Goal: Find specific page/section: Find specific page/section

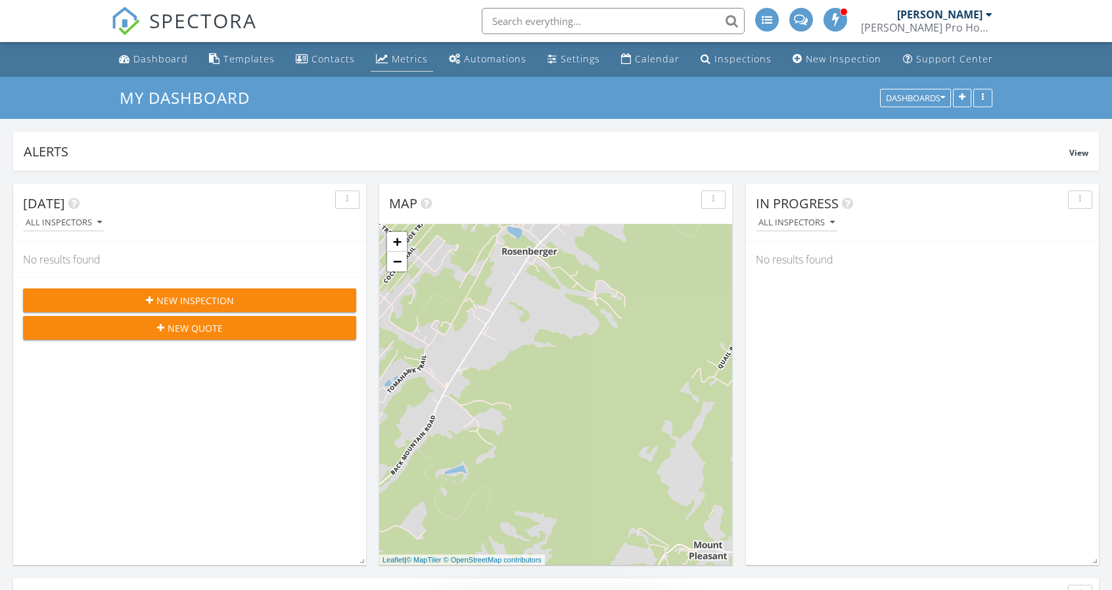
click at [406, 51] on link "Metrics" at bounding box center [402, 59] width 62 height 24
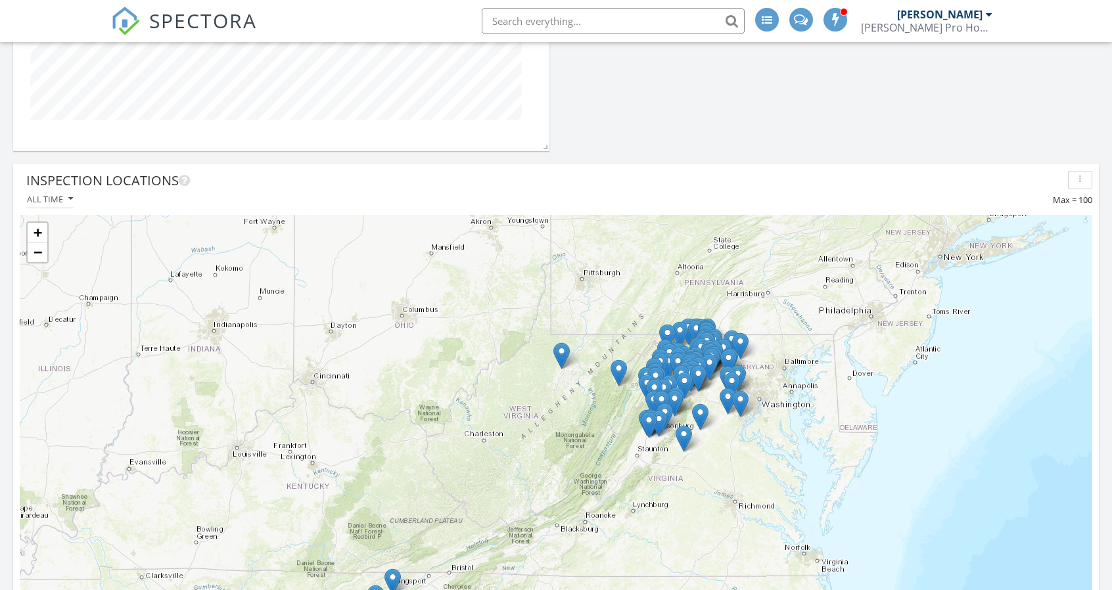
click at [607, 381] on div "+ − Leaflet | Tiles © Esri" at bounding box center [556, 492] width 1073 height 555
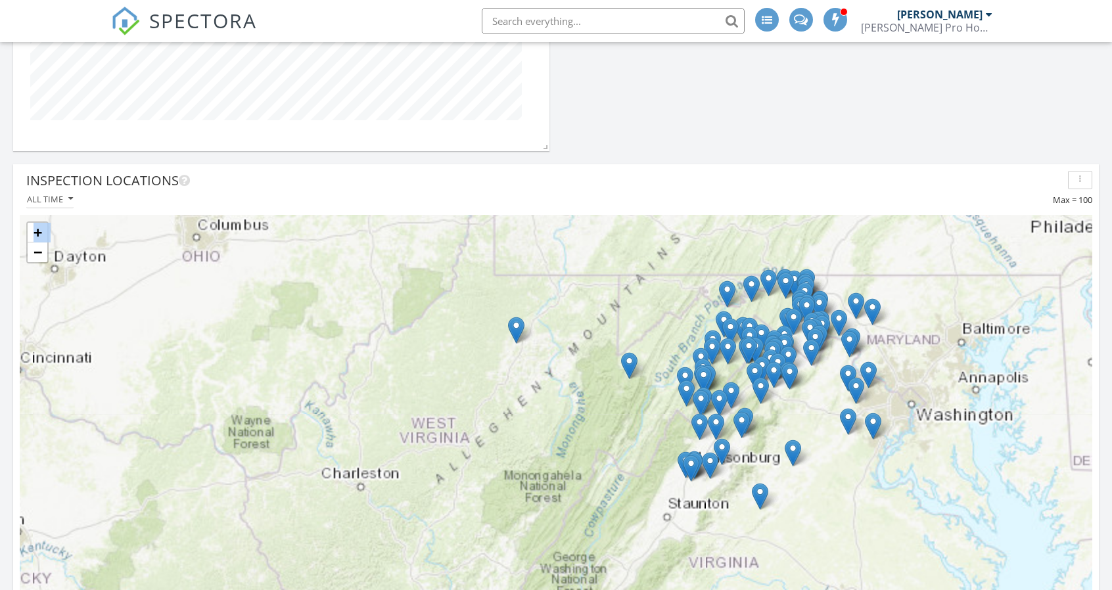
click at [607, 381] on div "+ − Leaflet | Tiles © Esri" at bounding box center [556, 492] width 1073 height 555
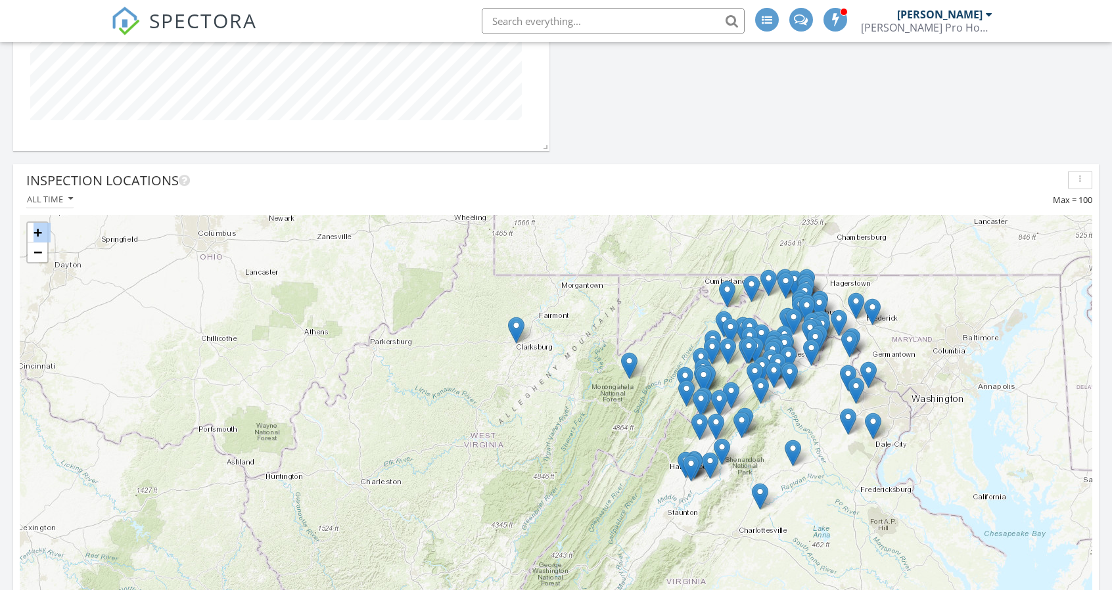
click at [659, 312] on div "+ − Leaflet | Tiles © Esri" at bounding box center [556, 492] width 1073 height 555
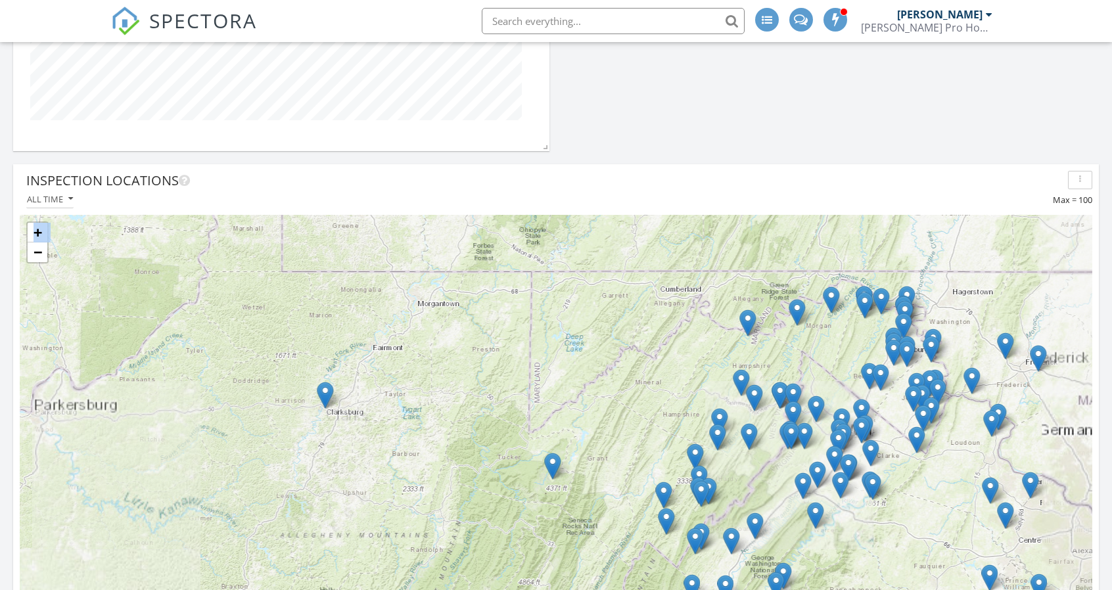
drag, startPoint x: 749, startPoint y: 290, endPoint x: 701, endPoint y: 340, distance: 69.7
click at [701, 340] on div "+ − Leaflet | Tiles © Esri" at bounding box center [556, 492] width 1073 height 555
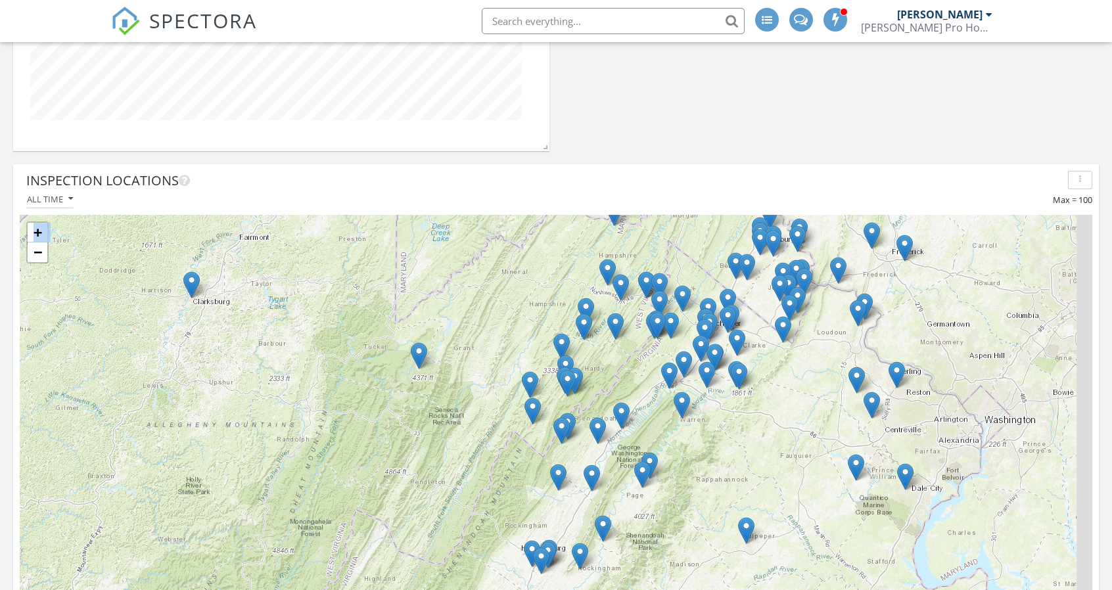
drag, startPoint x: 805, startPoint y: 354, endPoint x: 676, endPoint y: 222, distance: 185.0
click at [676, 222] on div "+ − Leaflet | Tiles © Esri" at bounding box center [556, 492] width 1073 height 555
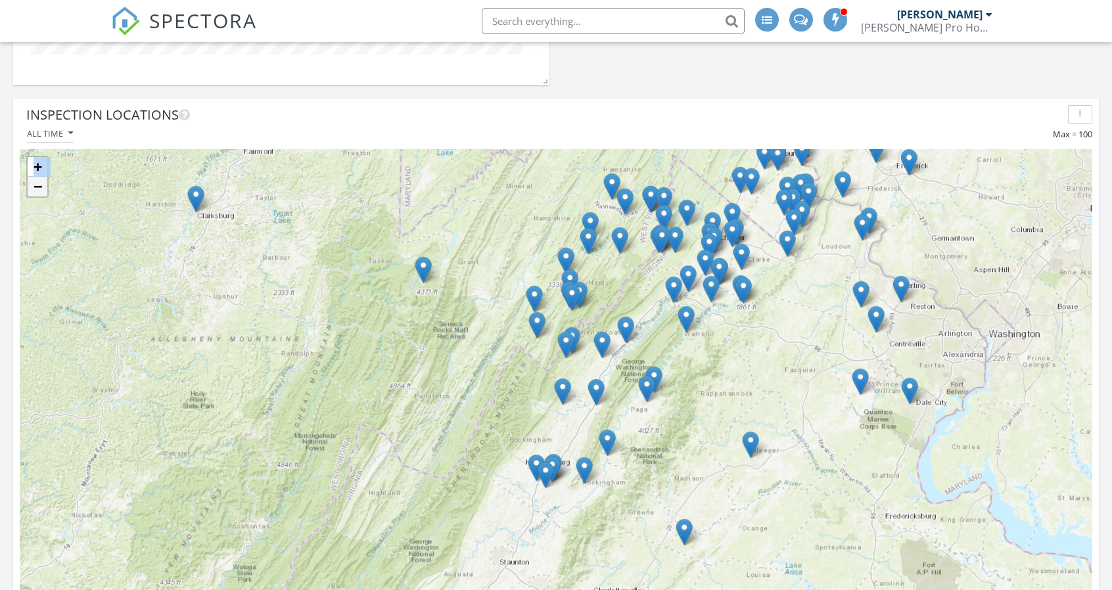
click at [43, 177] on link "−" at bounding box center [38, 187] width 20 height 20
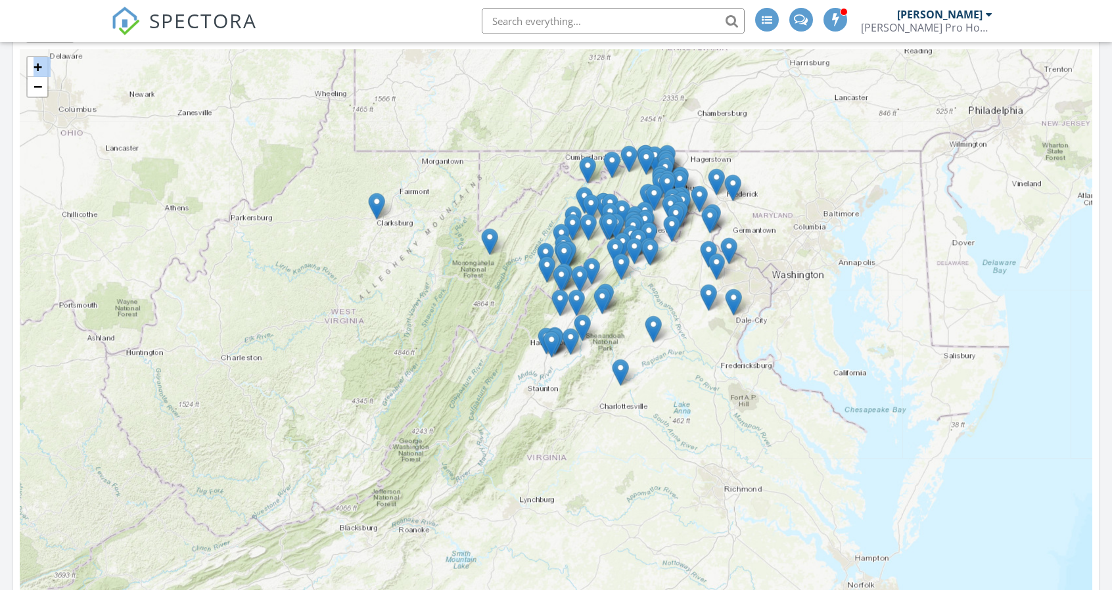
click at [568, 165] on div "+ − Leaflet | Tiles © Esri" at bounding box center [556, 326] width 1073 height 555
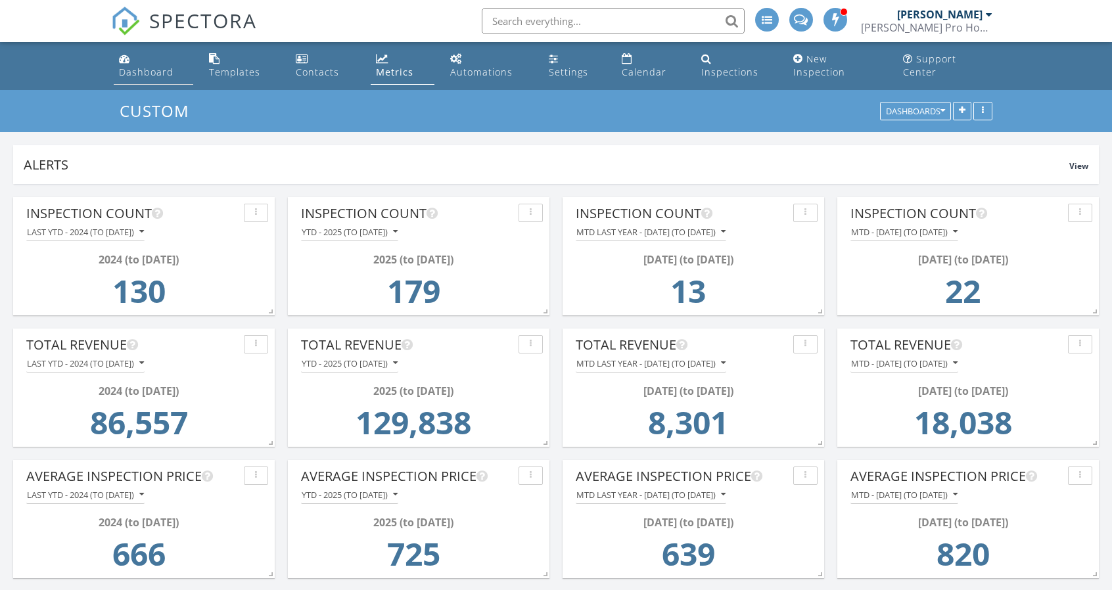
click at [141, 67] on link "Dashboard" at bounding box center [154, 65] width 80 height 37
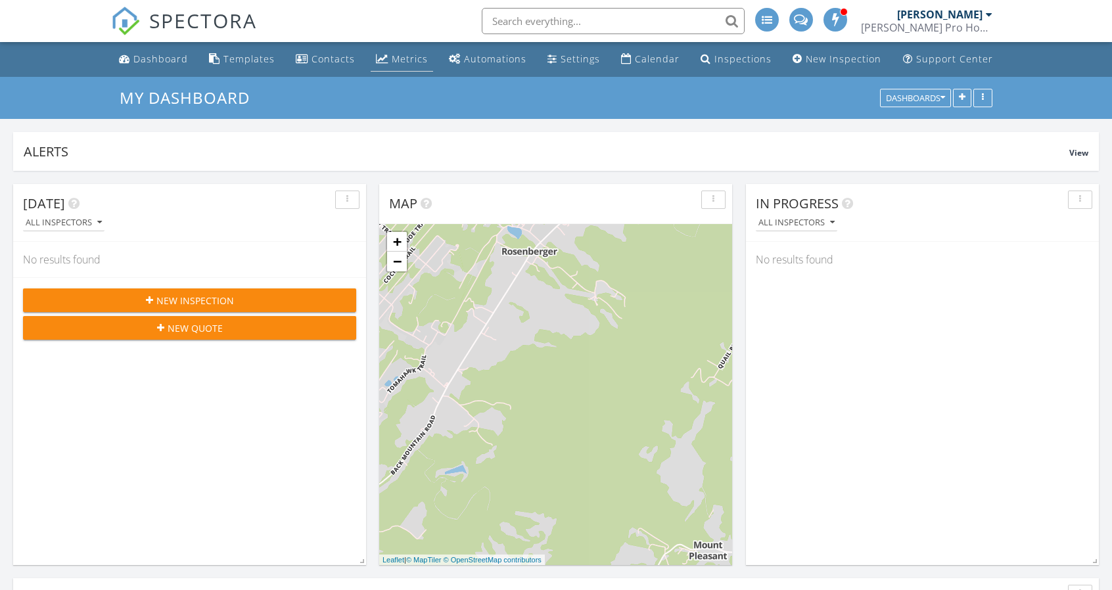
click at [403, 62] on div "Metrics" at bounding box center [410, 59] width 36 height 12
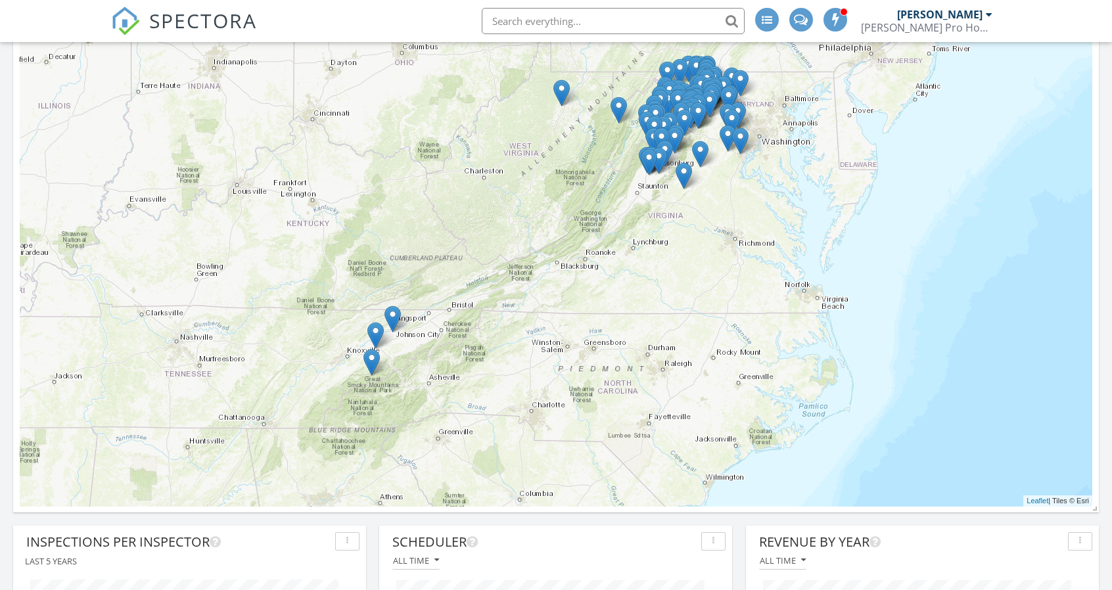
scroll to position [2979, 0]
